Goal: Communication & Community: Connect with others

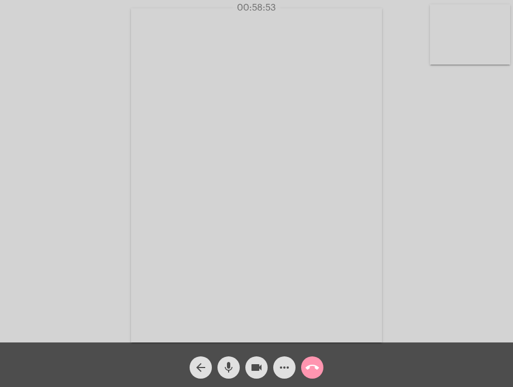
click at [307, 371] on mat-icon "call_end" at bounding box center [311, 367] width 13 height 13
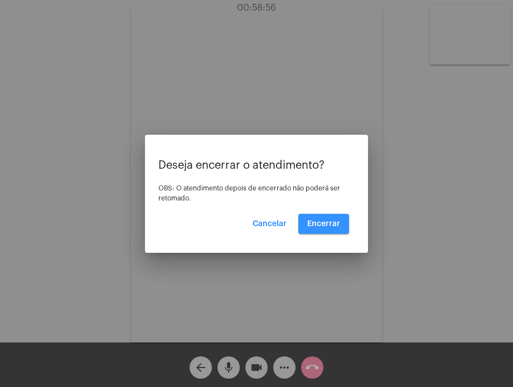
click at [319, 216] on button "Encerrar" at bounding box center [323, 224] width 51 height 20
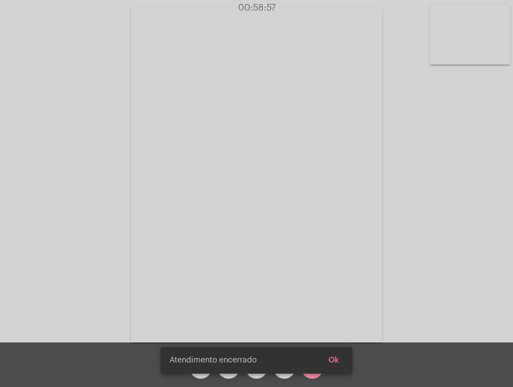
click at [319, 216] on video at bounding box center [256, 175] width 251 height 334
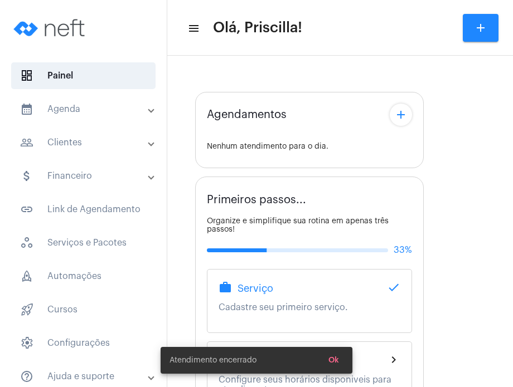
type input "[URL][DOMAIN_NAME][PERSON_NAME][PERSON_NAME]"
